Goal: Obtain resource: Obtain resource

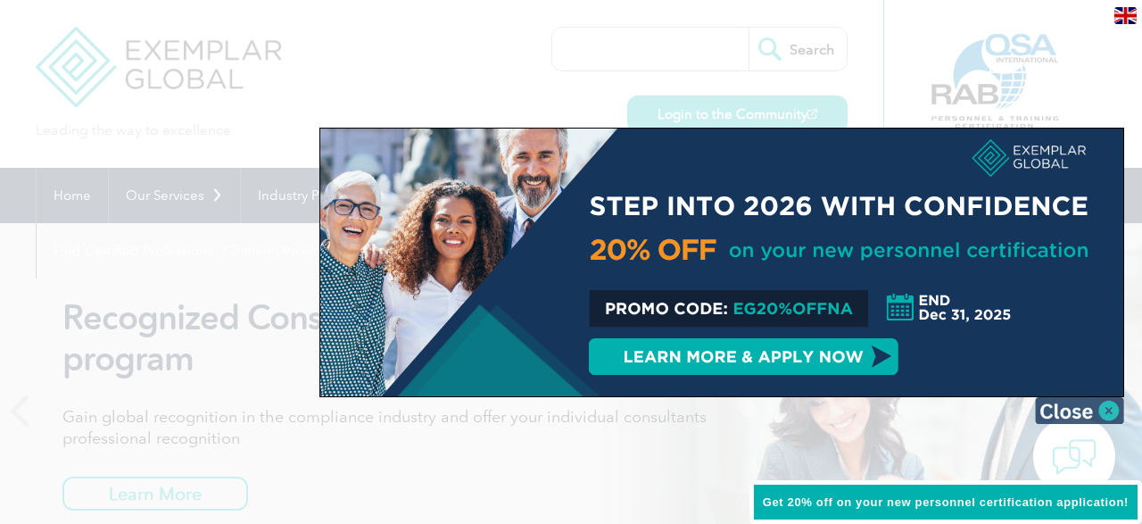
click at [1111, 409] on img at bounding box center [1079, 410] width 89 height 27
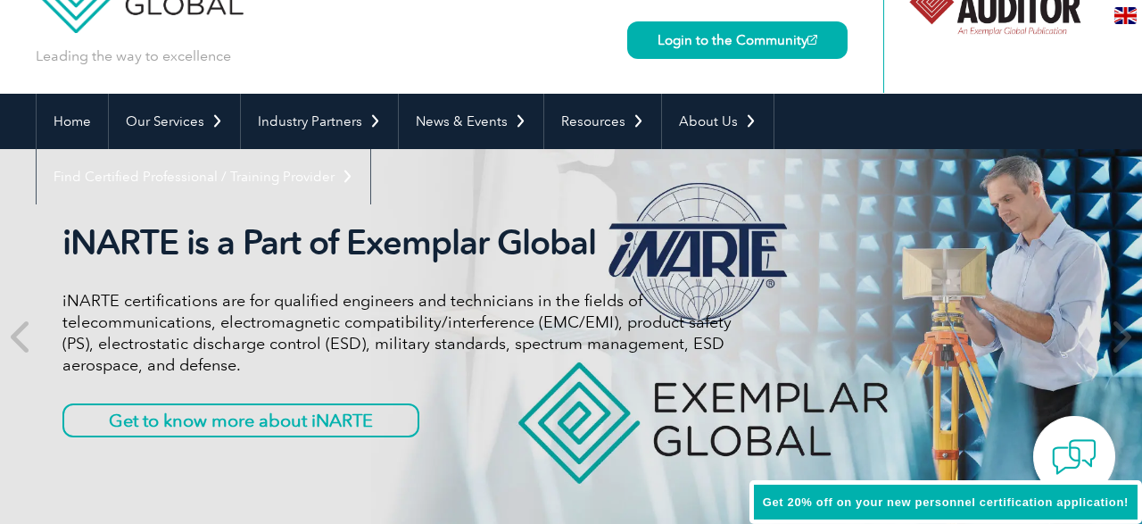
scroll to position [80, 0]
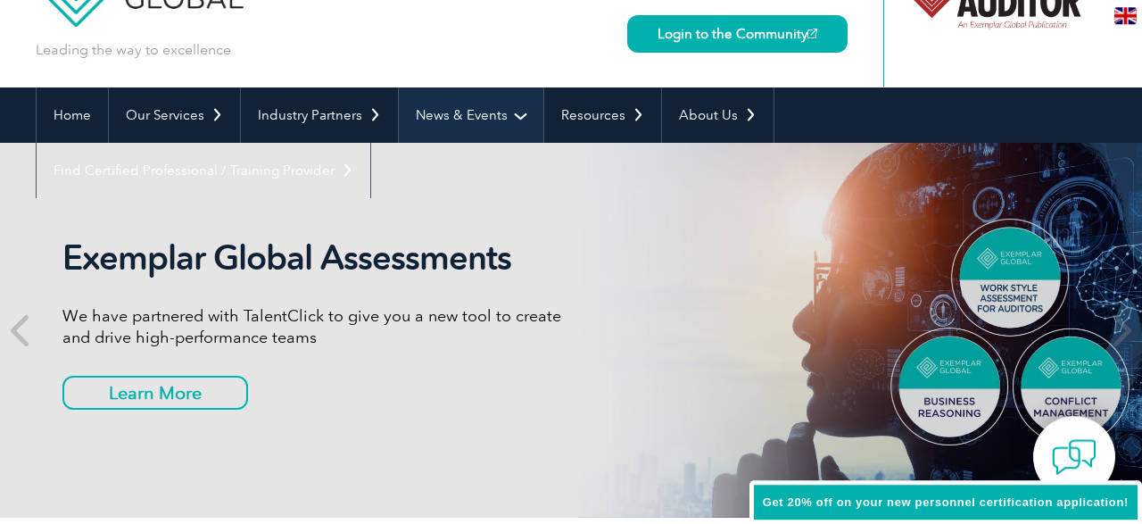
click at [488, 101] on link "News & Events" at bounding box center [471, 114] width 145 height 55
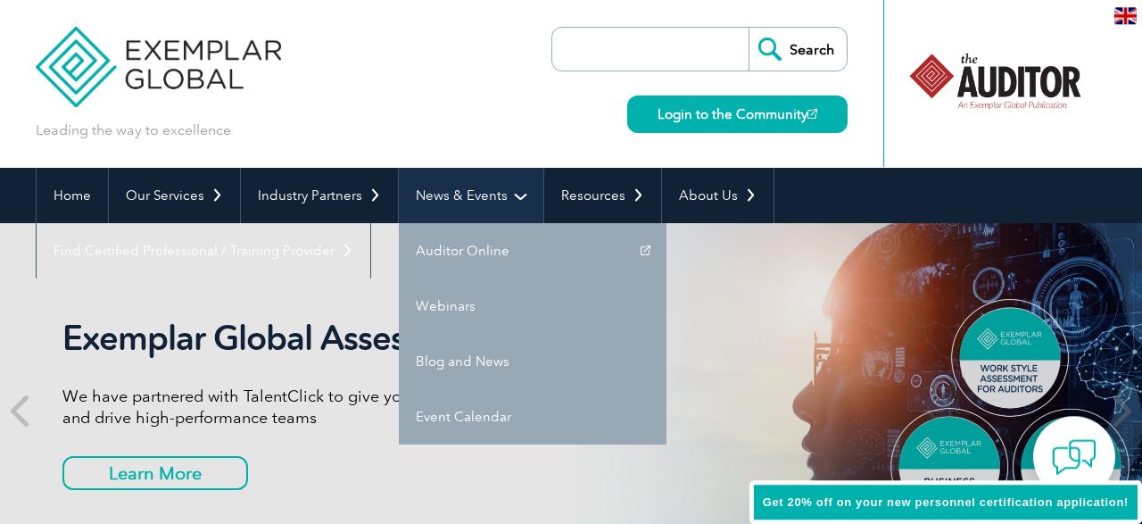
scroll to position [0, 0]
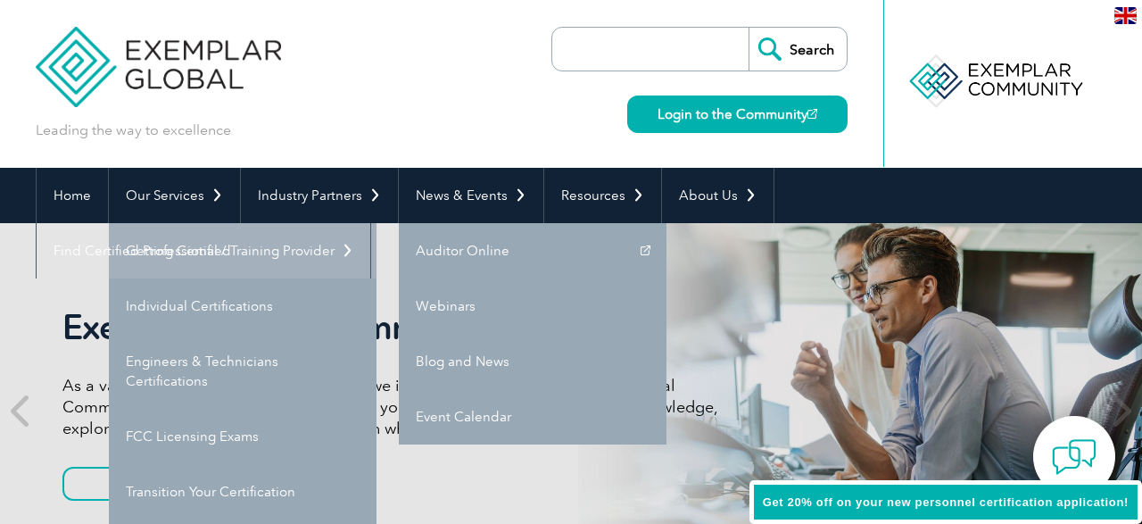
click at [177, 247] on link "Getting Certified" at bounding box center [243, 250] width 268 height 55
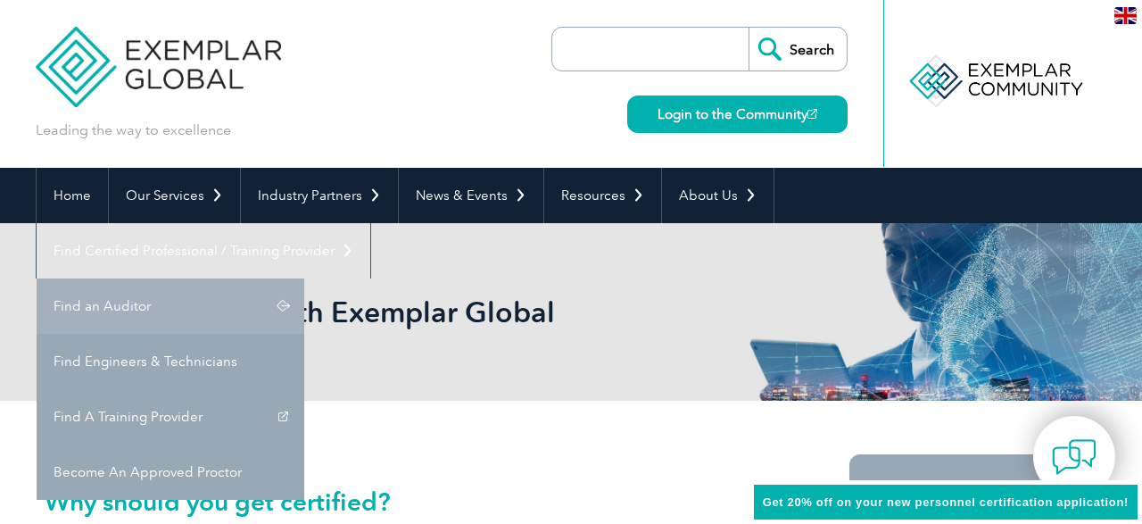
click at [304, 278] on link "Find an Auditor" at bounding box center [171, 305] width 268 height 55
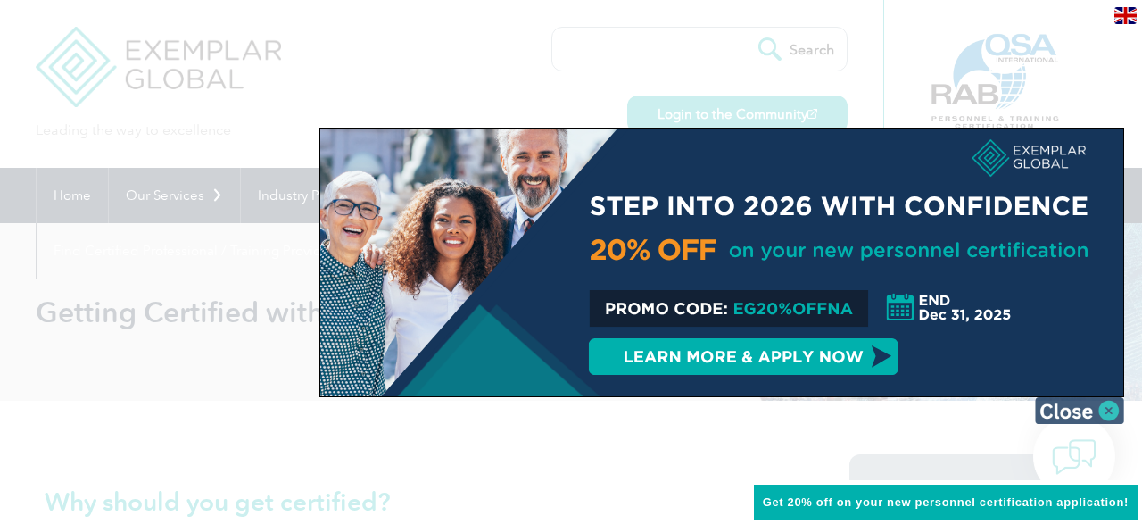
click at [1106, 410] on img at bounding box center [1079, 410] width 89 height 27
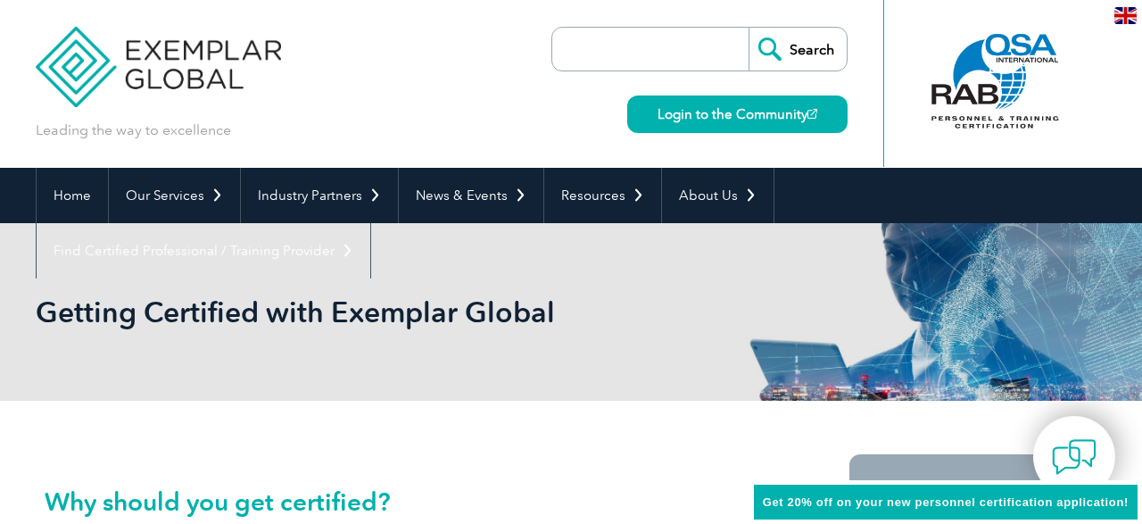
click at [665, 48] on input "search" at bounding box center [654, 49] width 187 height 43
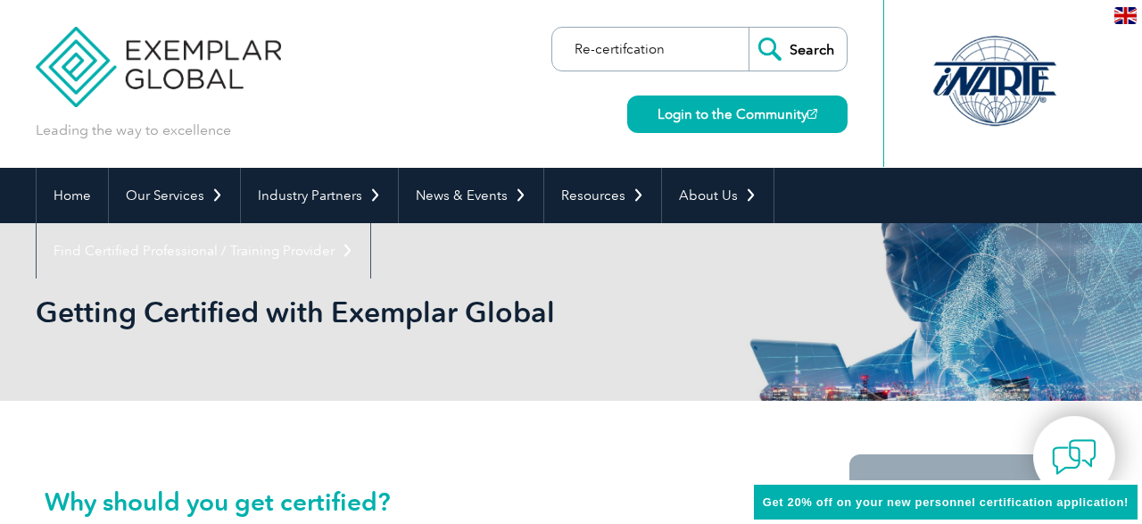
type input "Re-certifcation"
click at [814, 50] on input "Search" at bounding box center [798, 49] width 98 height 43
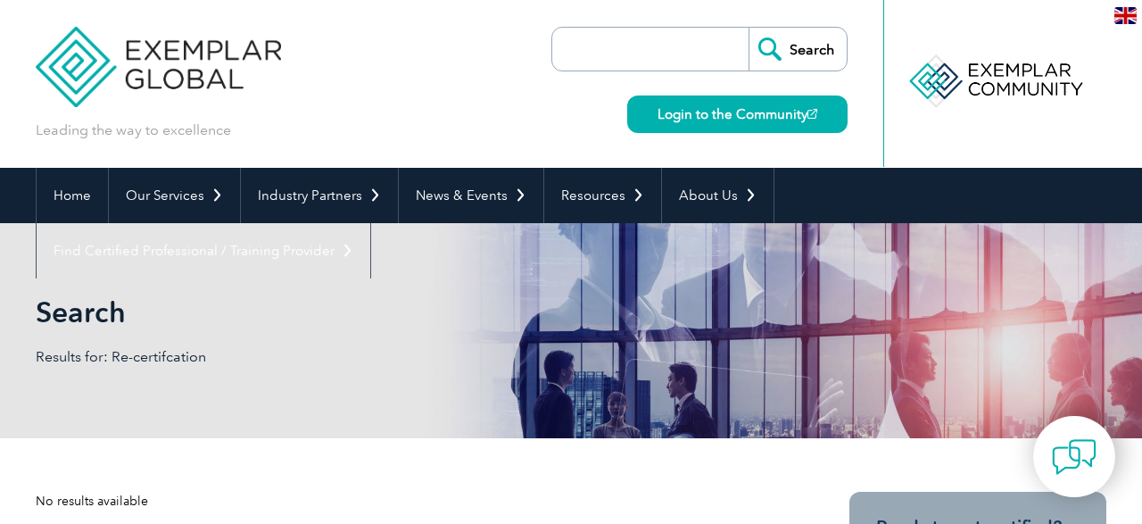
click at [634, 64] on input "search" at bounding box center [654, 49] width 187 height 43
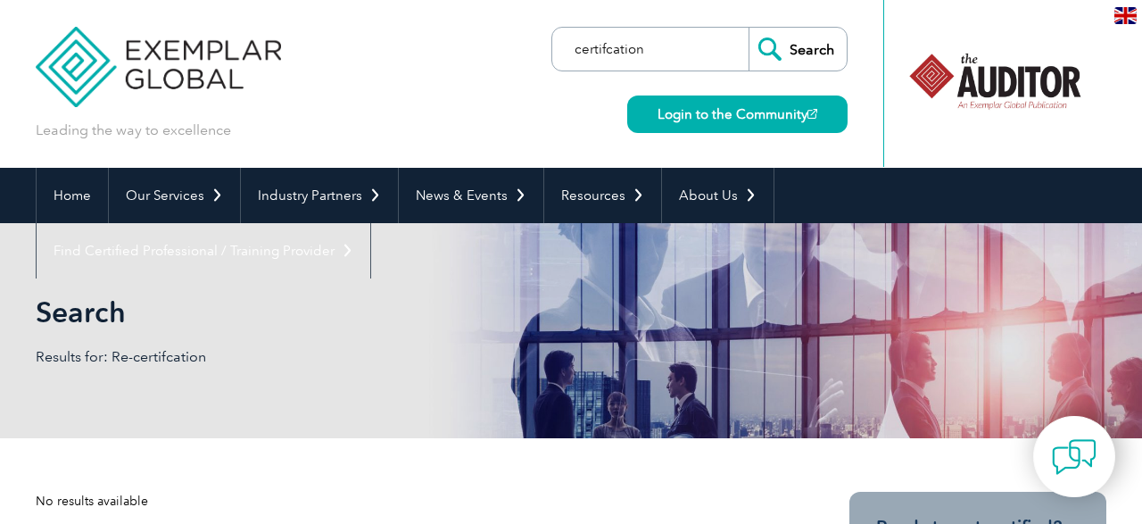
type input "certifcation"
click at [788, 56] on input "Search" at bounding box center [798, 49] width 98 height 43
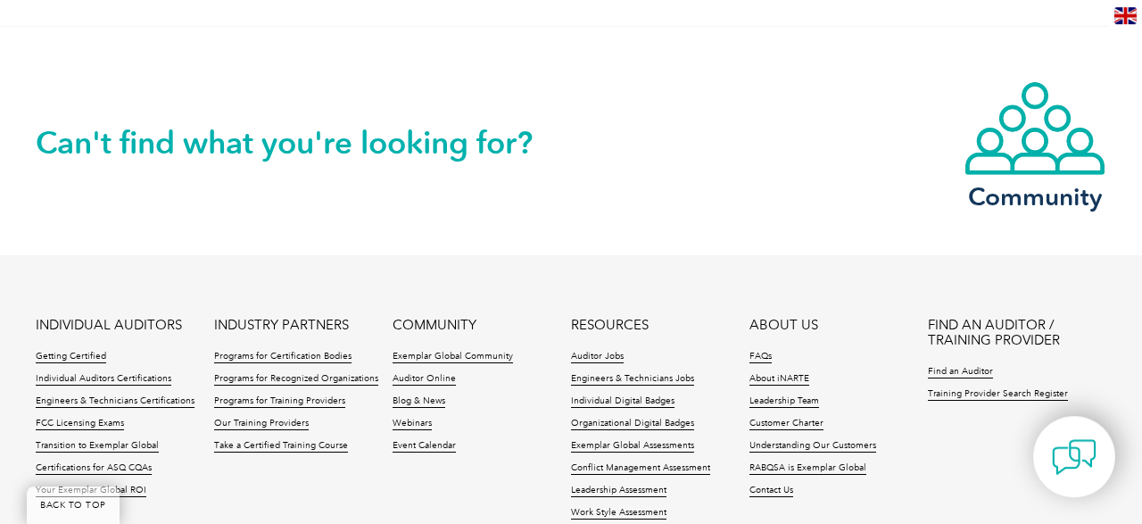
scroll to position [1574, 0]
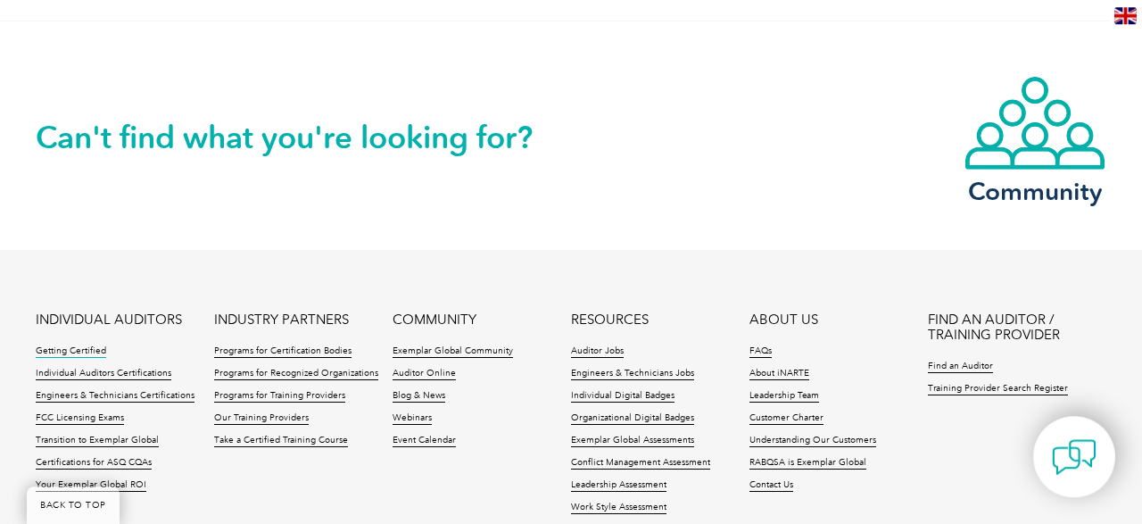
click at [69, 345] on link "Getting Certified" at bounding box center [71, 351] width 70 height 12
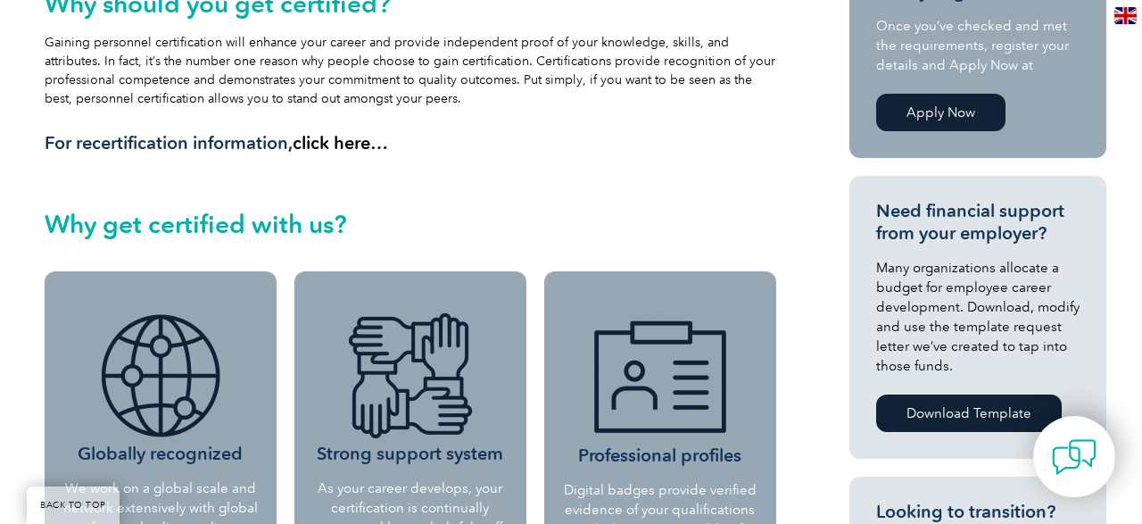
scroll to position [501, 0]
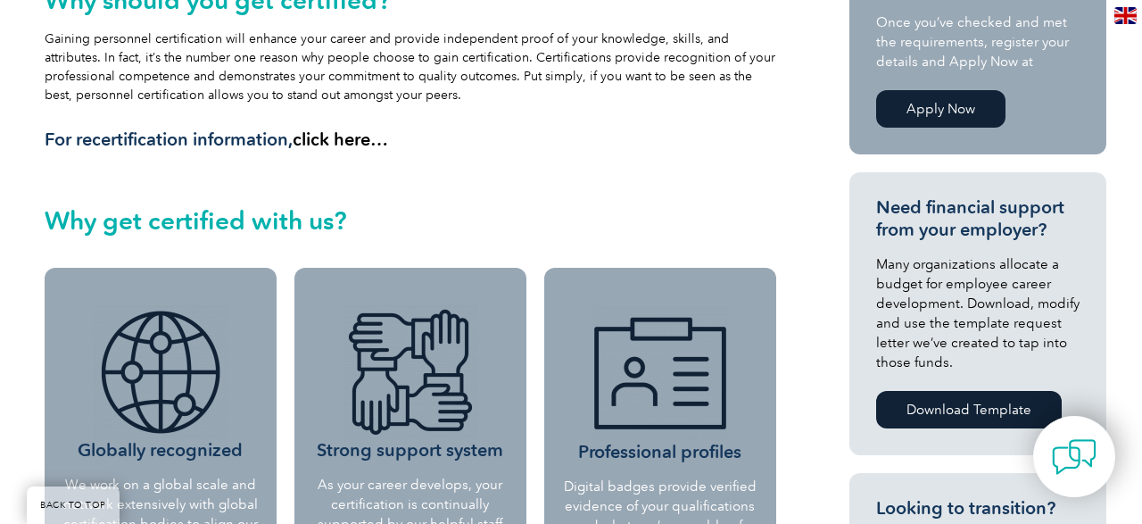
click at [153, 145] on h3 "For recertification information, click here…" at bounding box center [411, 139] width 732 height 22
click at [344, 138] on link "click here…" at bounding box center [340, 138] width 95 height 21
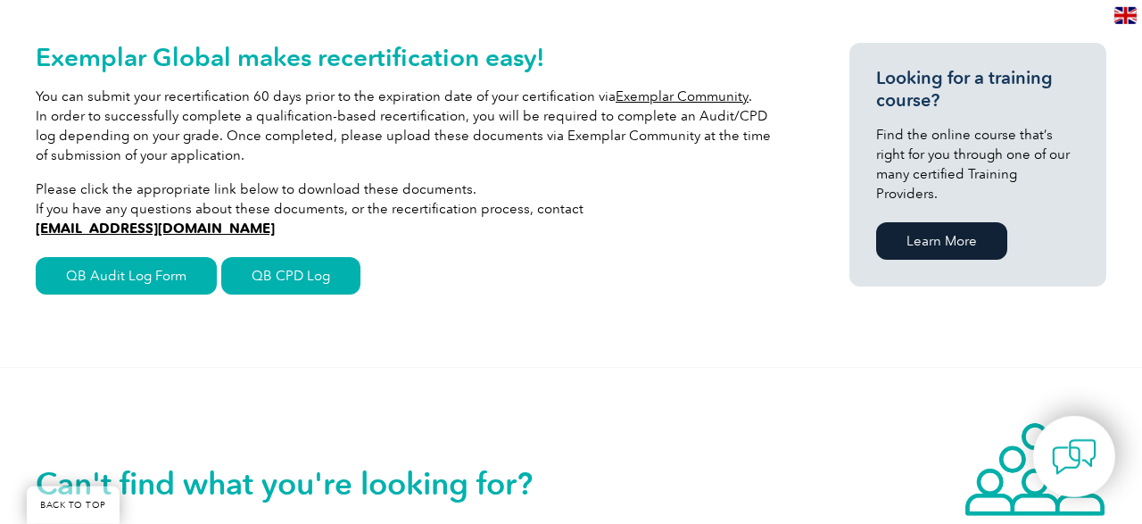
scroll to position [402, 0]
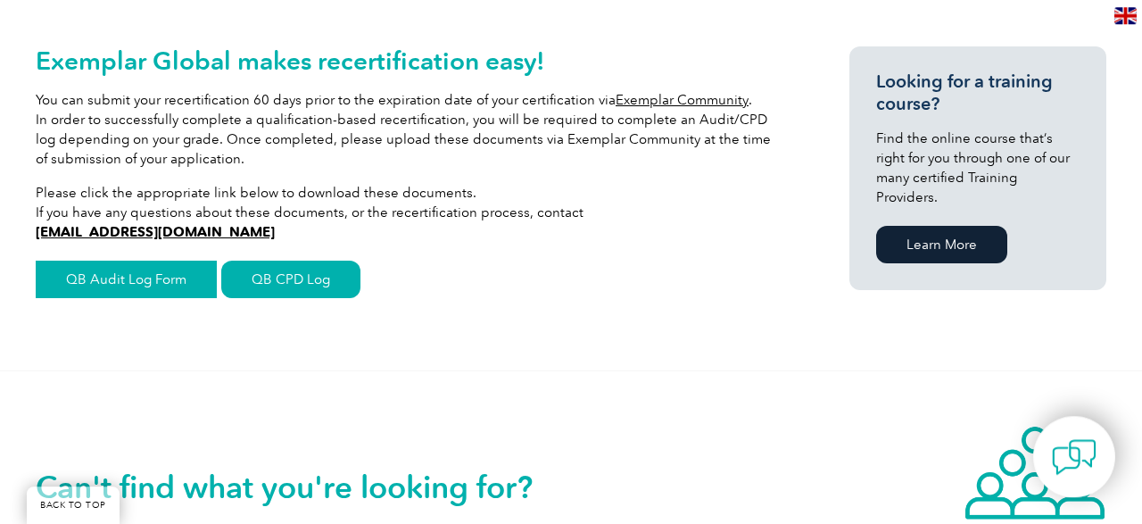
click at [144, 280] on link "QB Audit Log Form" at bounding box center [126, 279] width 181 height 37
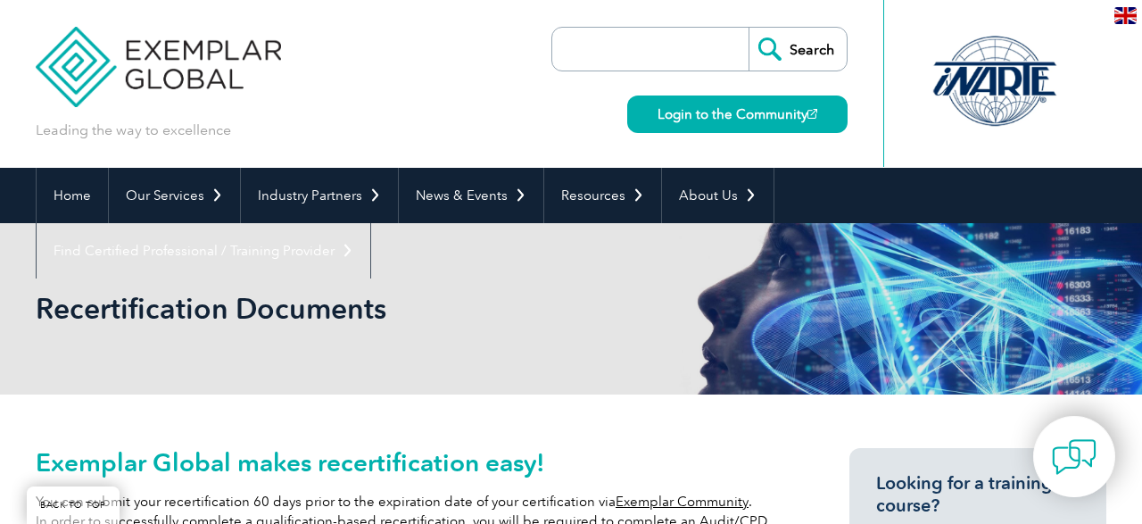
scroll to position [402, 0]
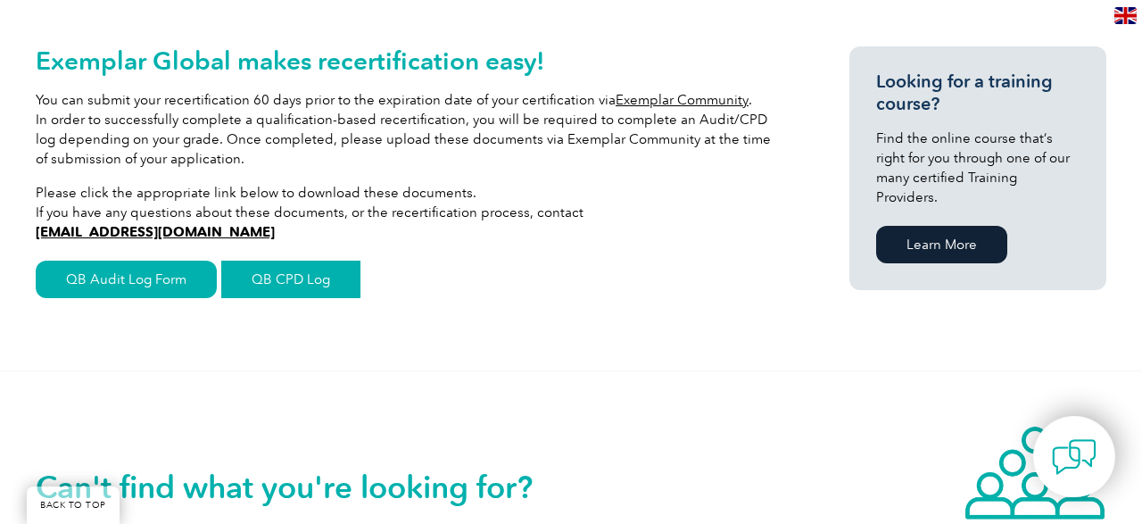
click at [302, 285] on link "QB CPD Log" at bounding box center [290, 279] width 139 height 37
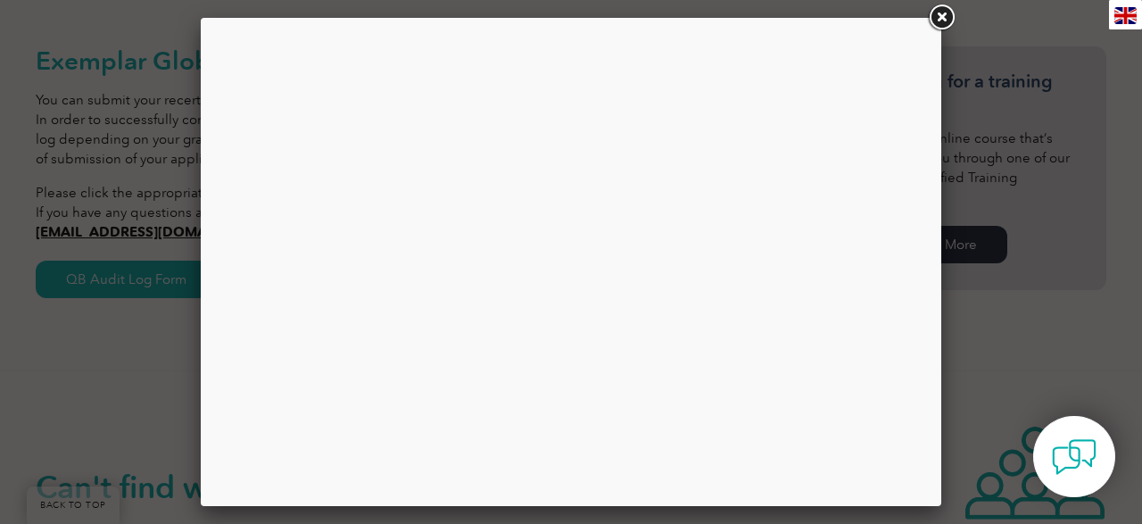
click at [941, 13] on link at bounding box center [941, 18] width 32 height 32
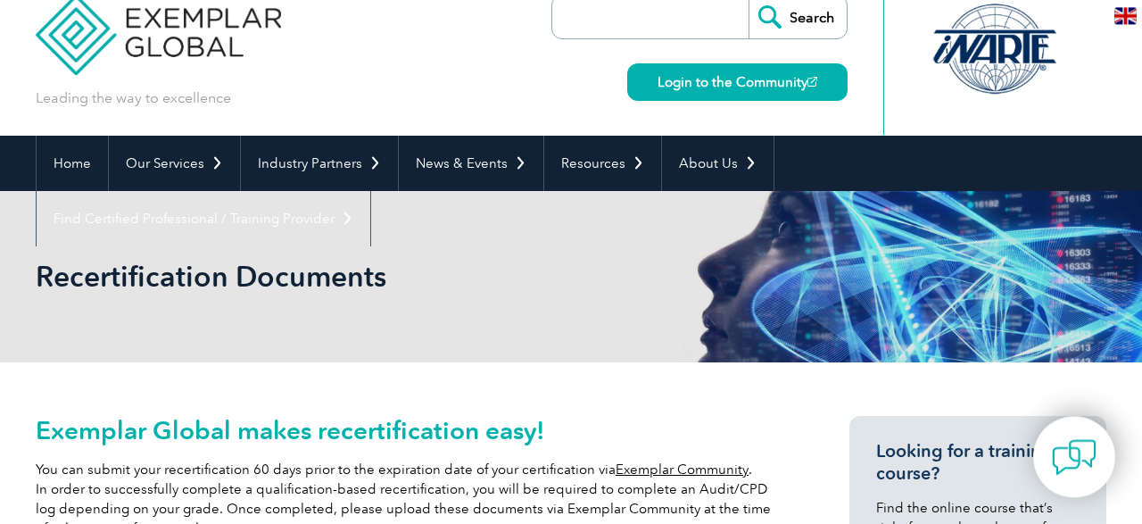
scroll to position [0, 0]
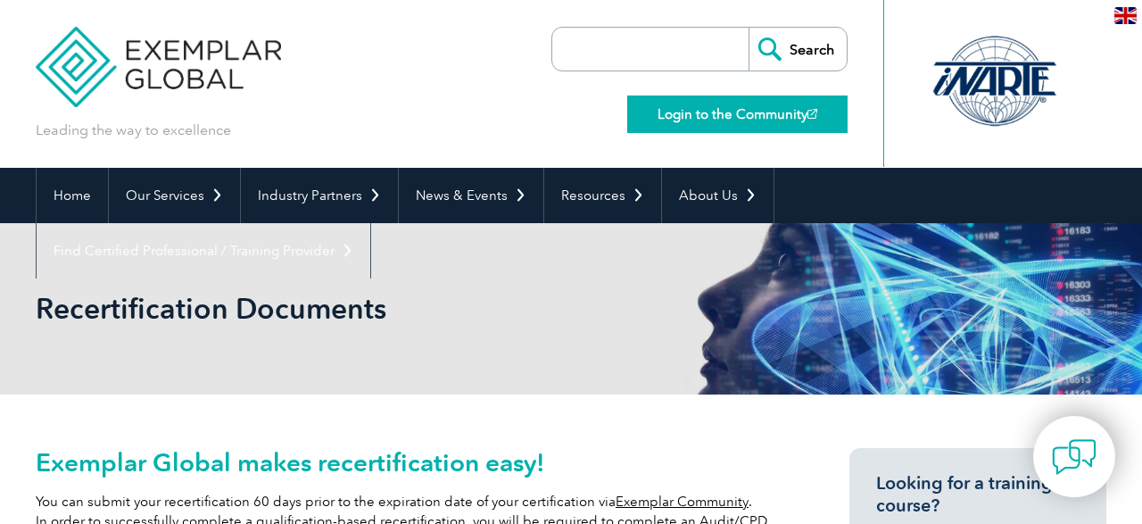
click at [683, 108] on link "Login to the Community" at bounding box center [737, 113] width 220 height 37
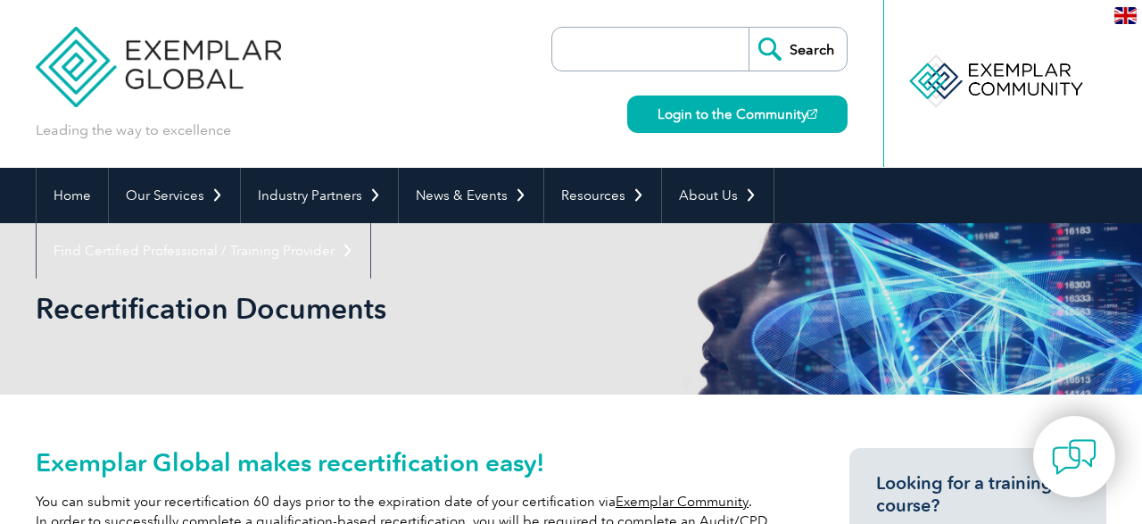
click at [569, 97] on div "Search Login to the Community" at bounding box center [699, 84] width 296 height 168
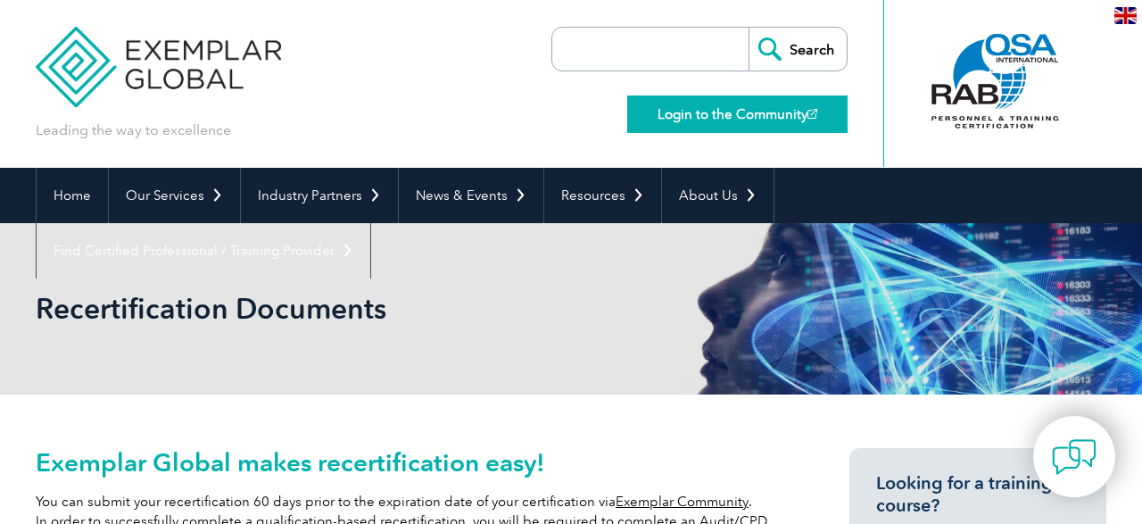
click at [747, 112] on link "Login to the Community" at bounding box center [737, 113] width 220 height 37
